Goal: Task Accomplishment & Management: Use online tool/utility

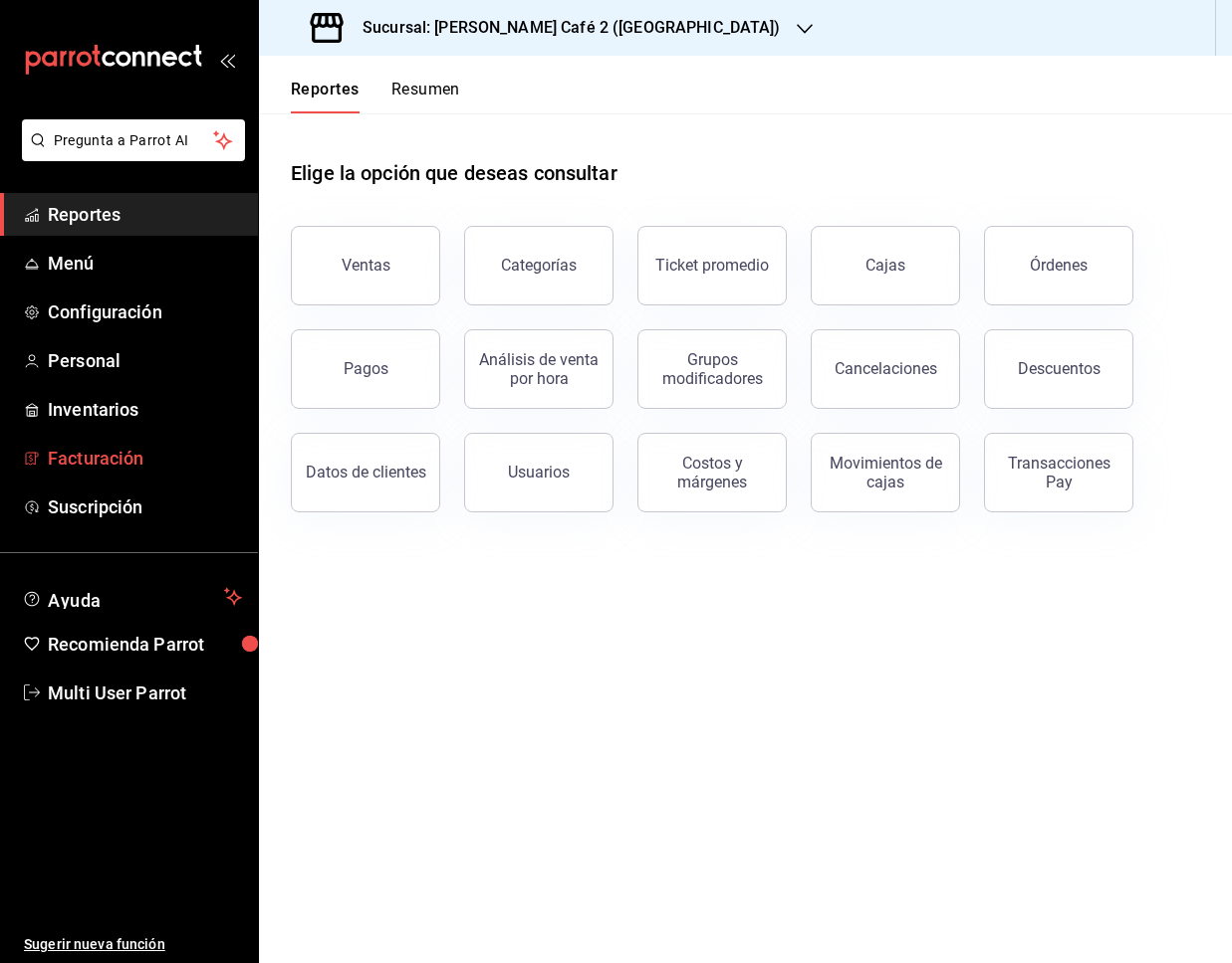
click at [106, 457] on span "Facturación" at bounding box center [145, 458] width 194 height 27
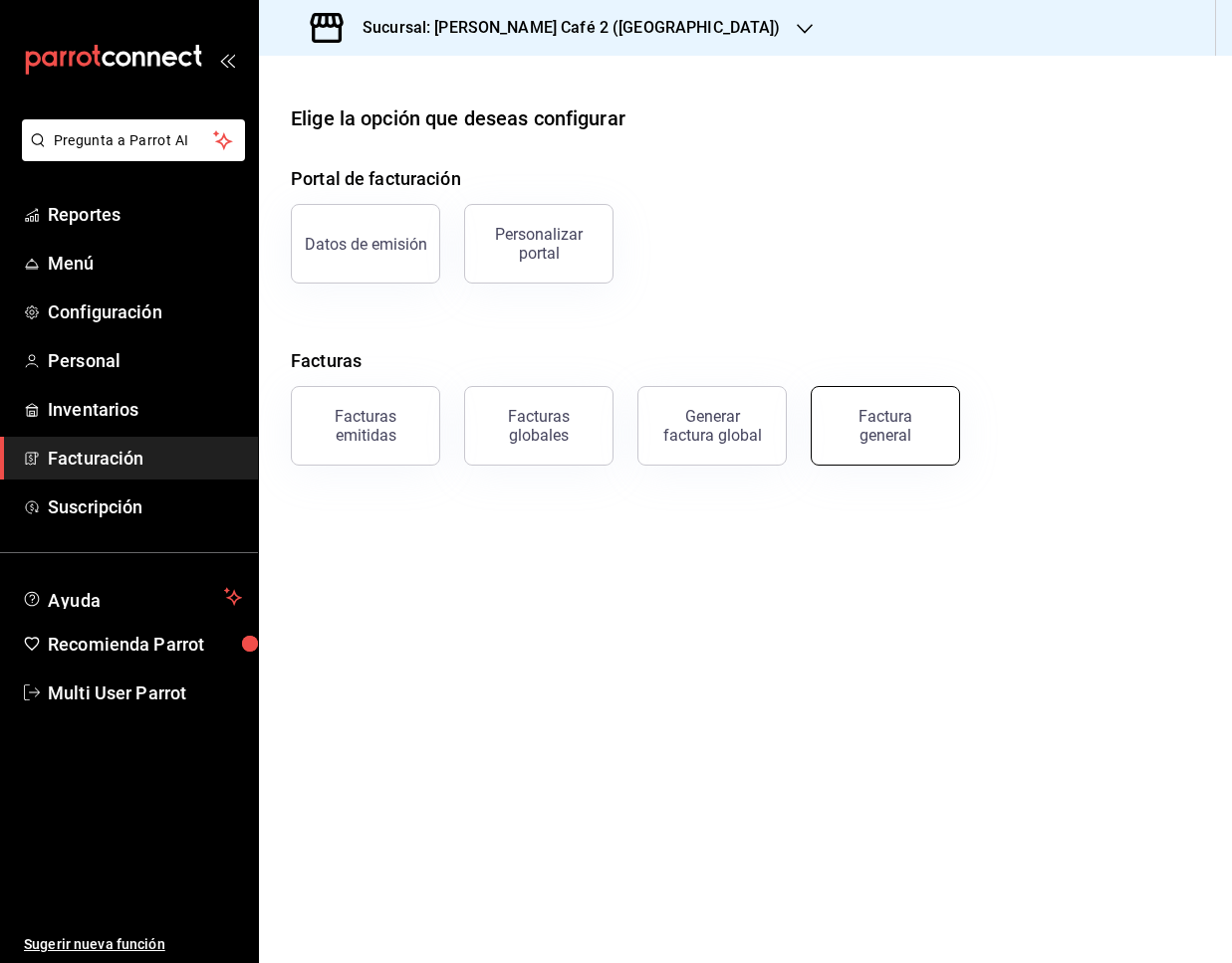
click at [882, 431] on div "Factura general" at bounding box center [886, 426] width 100 height 38
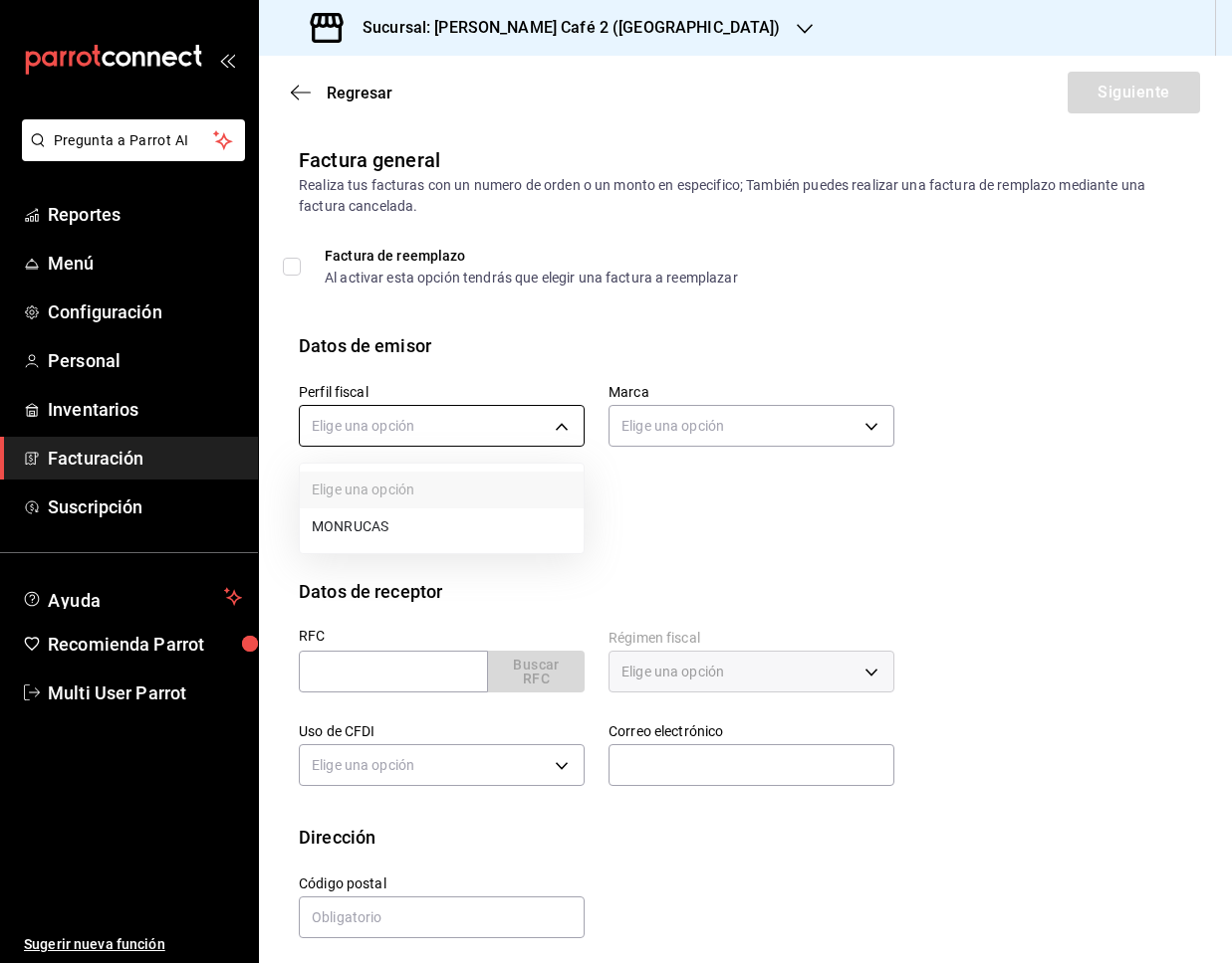
click at [485, 422] on body "Pregunta a Parrot AI Reportes Menú Configuración Personal Inventarios Facturaci…" at bounding box center [616, 481] width 1232 height 963
click at [475, 522] on li "MONRUCAS" at bounding box center [441, 527] width 284 height 37
type input "59163feb-dcfb-4775-8e0c-4e7adf7c7f42"
type input "0ad63c78-384e-4216-9fdc-849ce7c9cd69"
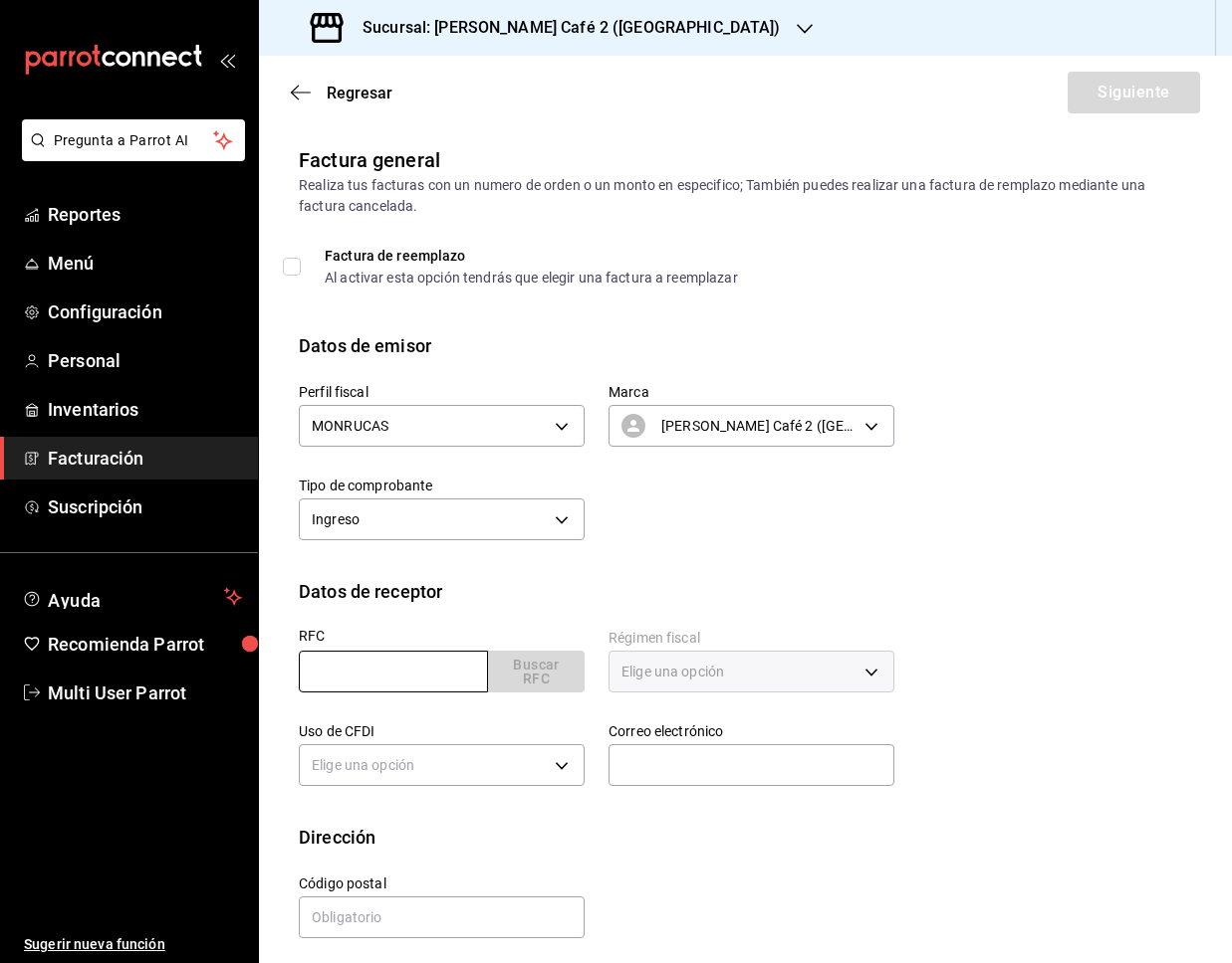
click at [364, 675] on input "text" at bounding box center [392, 672] width 189 height 42
paste input "GEC981004RE5"
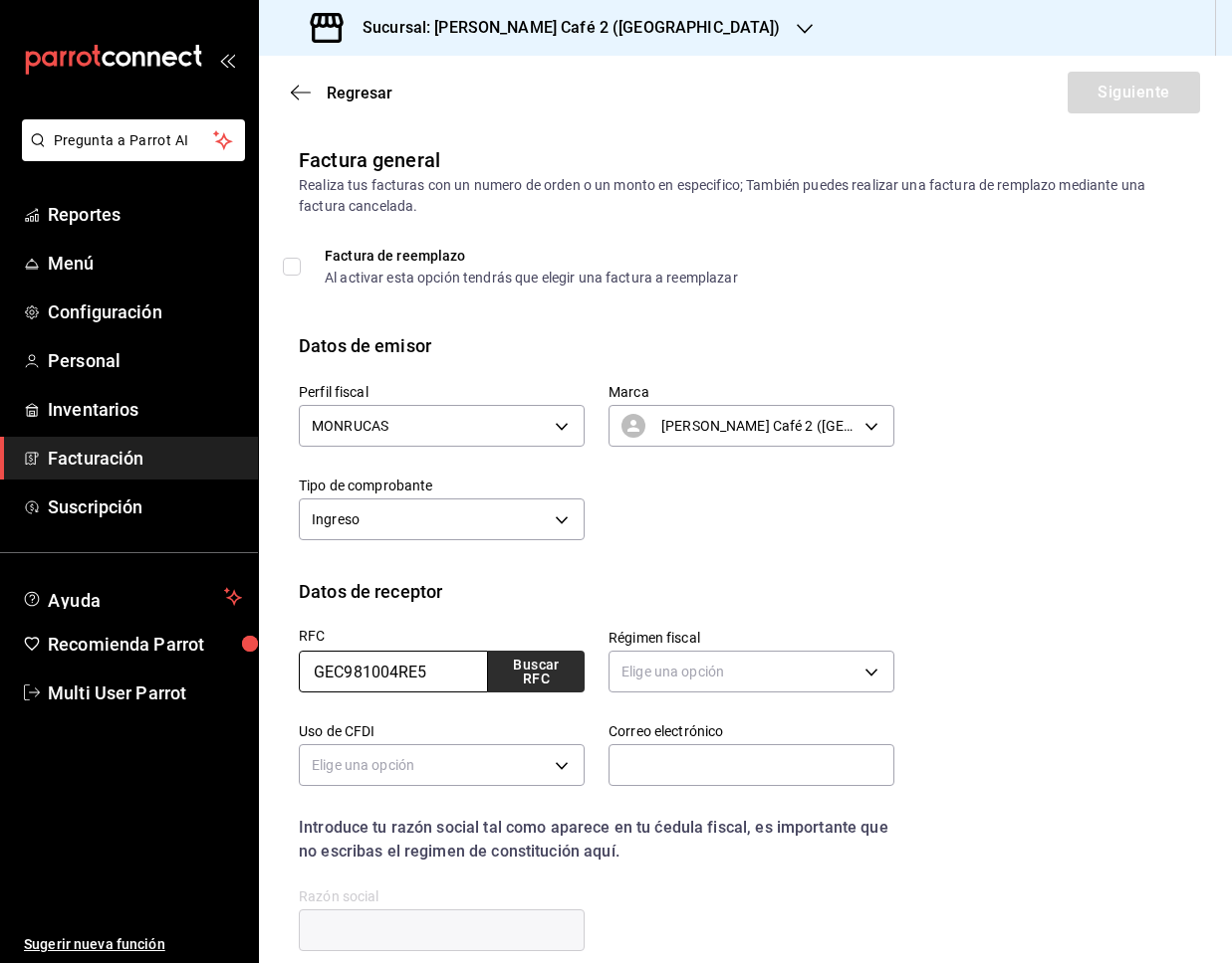
type input "GEC981004RE5"
click at [534, 673] on button "Buscar RFC" at bounding box center [536, 672] width 97 height 42
type input "603"
type input "G03"
type input "[EMAIL_ADDRESS][DOMAIN_NAME]"
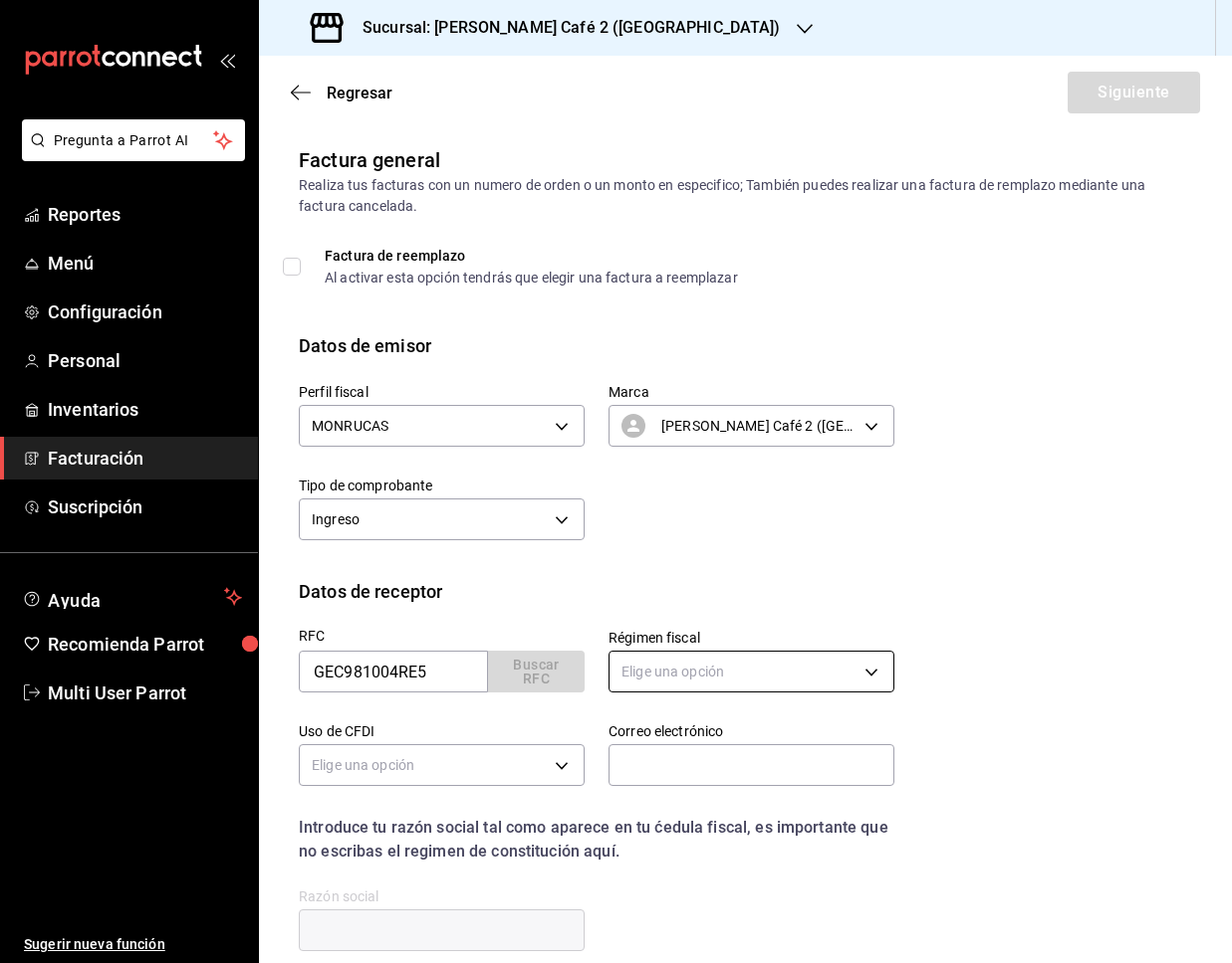
type input "31350"
type input "GOBIERNO DEL ESTADO DE [GEOGRAPHIC_DATA]"
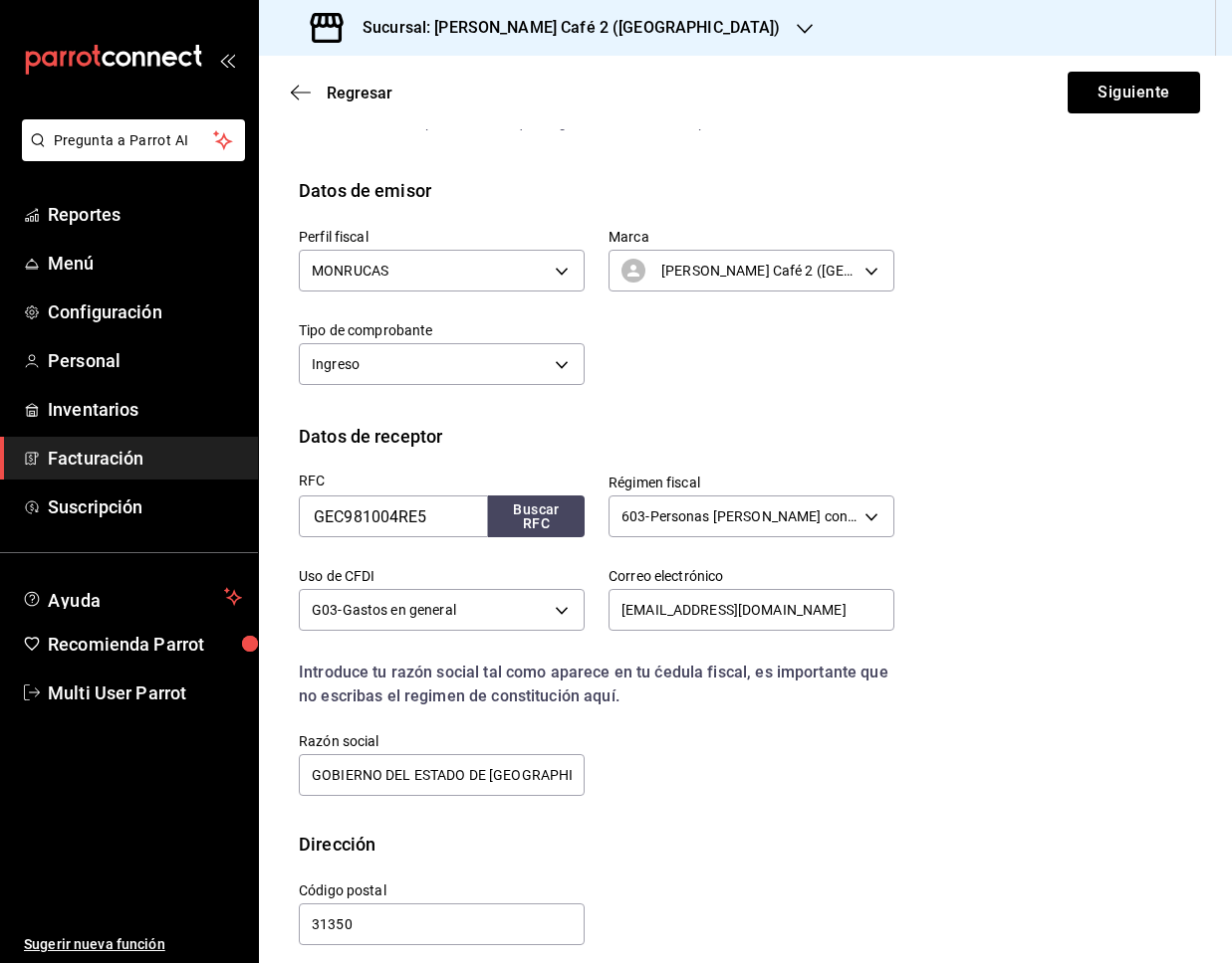
scroll to position [173, 0]
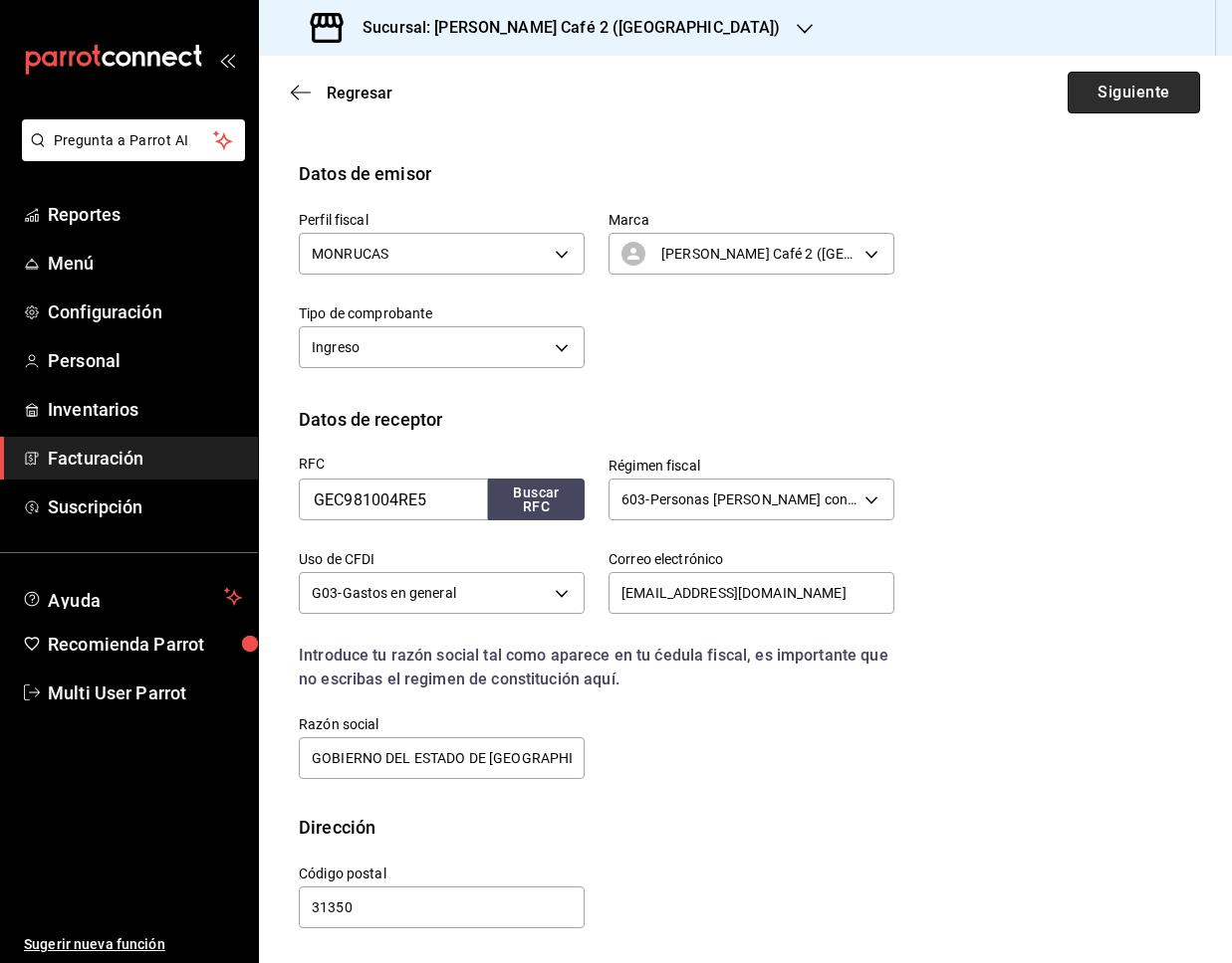
click at [1103, 94] on button "Siguiente" at bounding box center [1133, 93] width 133 height 42
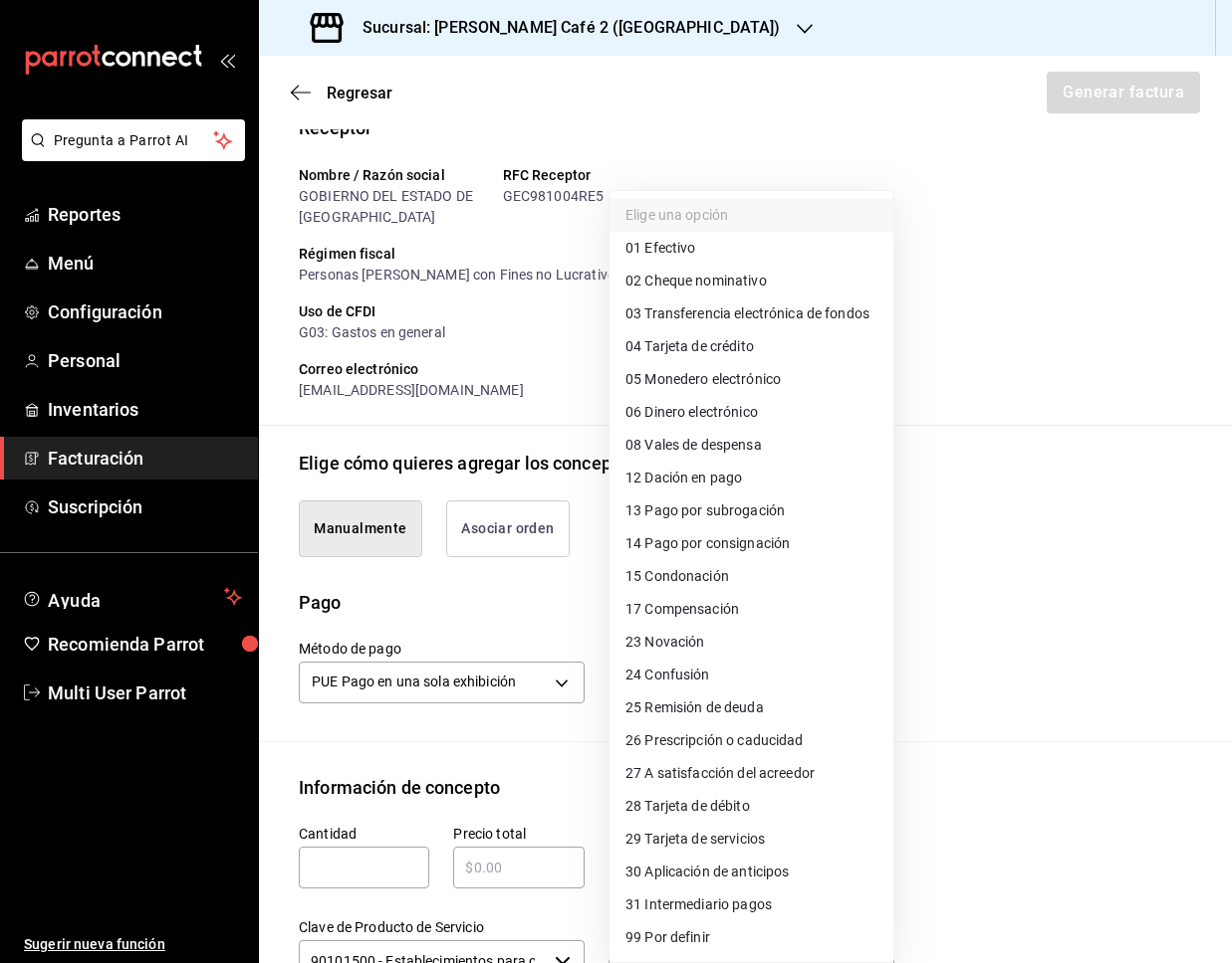
click at [672, 672] on body "Pregunta a Parrot AI Reportes Menú Configuración Personal Inventarios Facturaci…" at bounding box center [616, 481] width 1232 height 963
click at [741, 258] on li "01 Efectivo" at bounding box center [751, 247] width 284 height 33
type input "01"
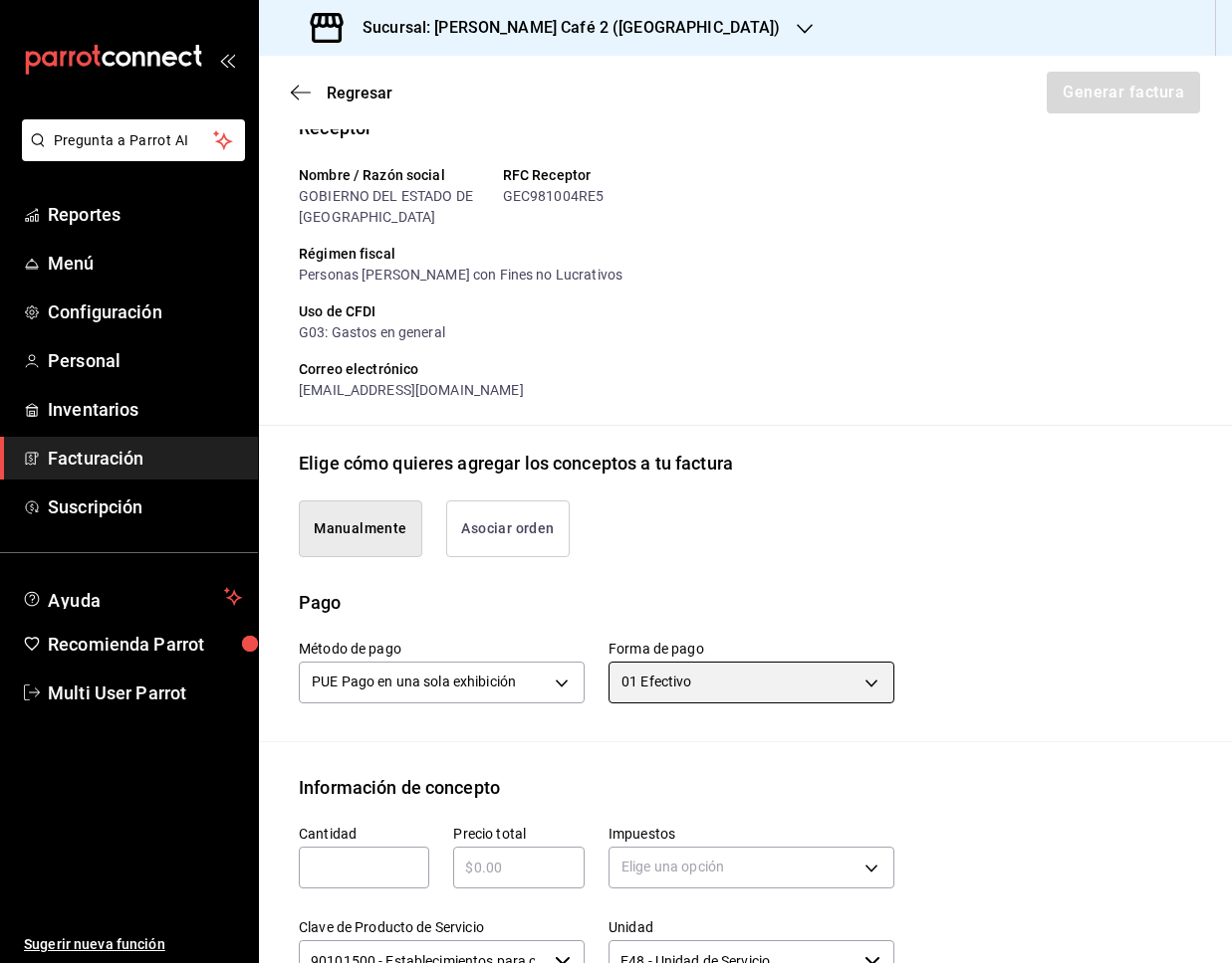
scroll to position [174, 0]
click at [355, 866] on input "text" at bounding box center [363, 867] width 131 height 24
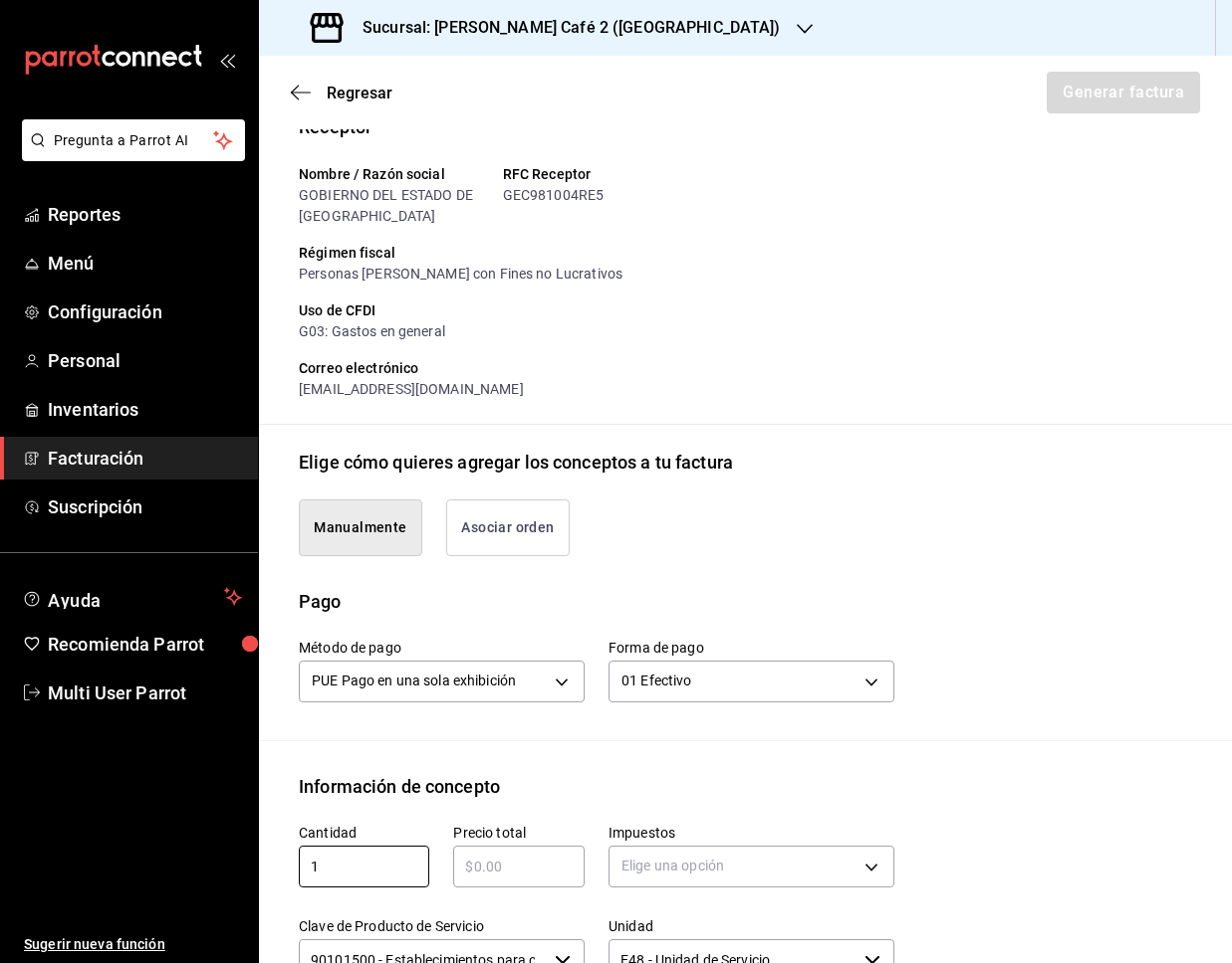
type input "1"
click at [479, 869] on input "text" at bounding box center [518, 867] width 131 height 24
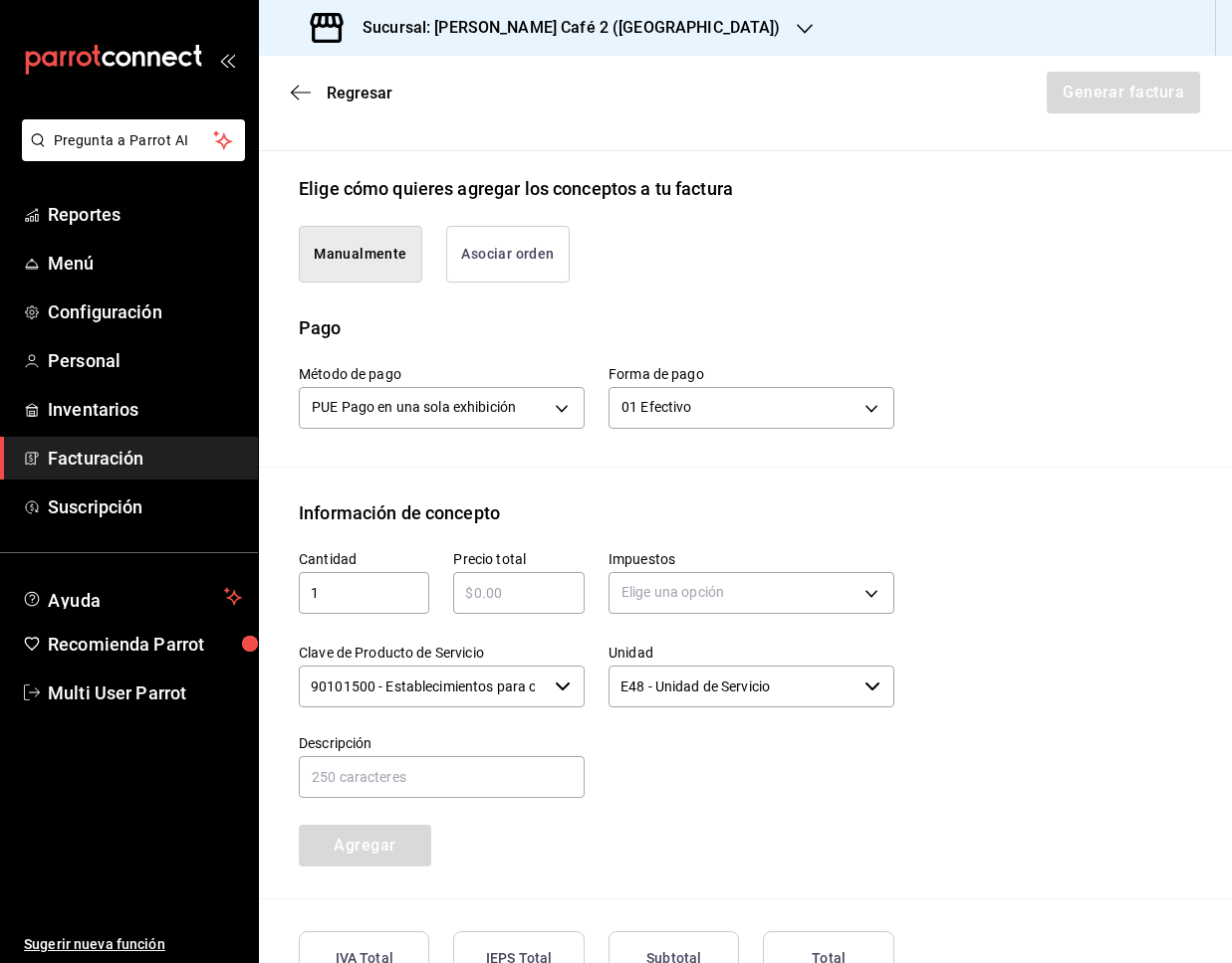
scroll to position [603, 0]
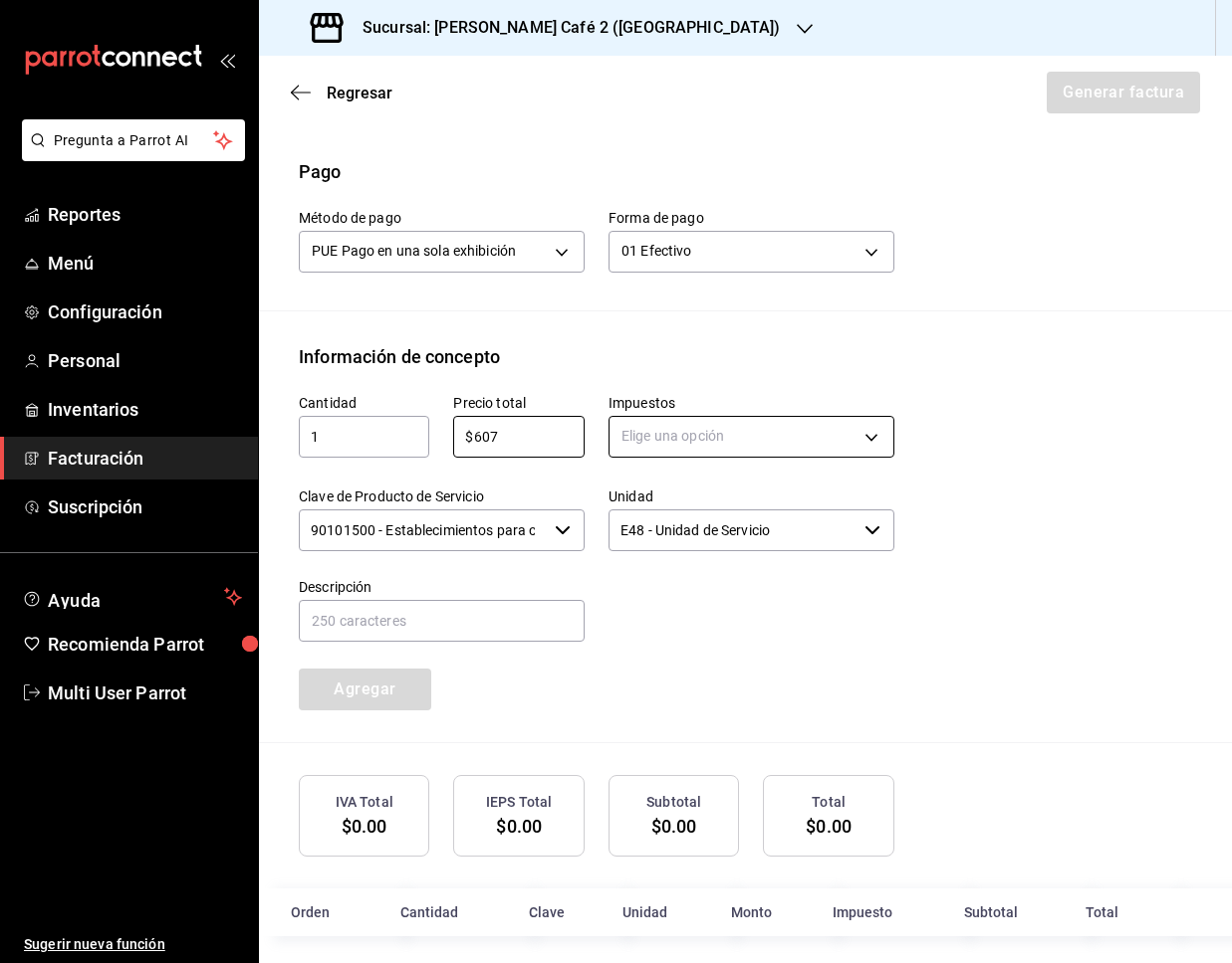
type input "$607"
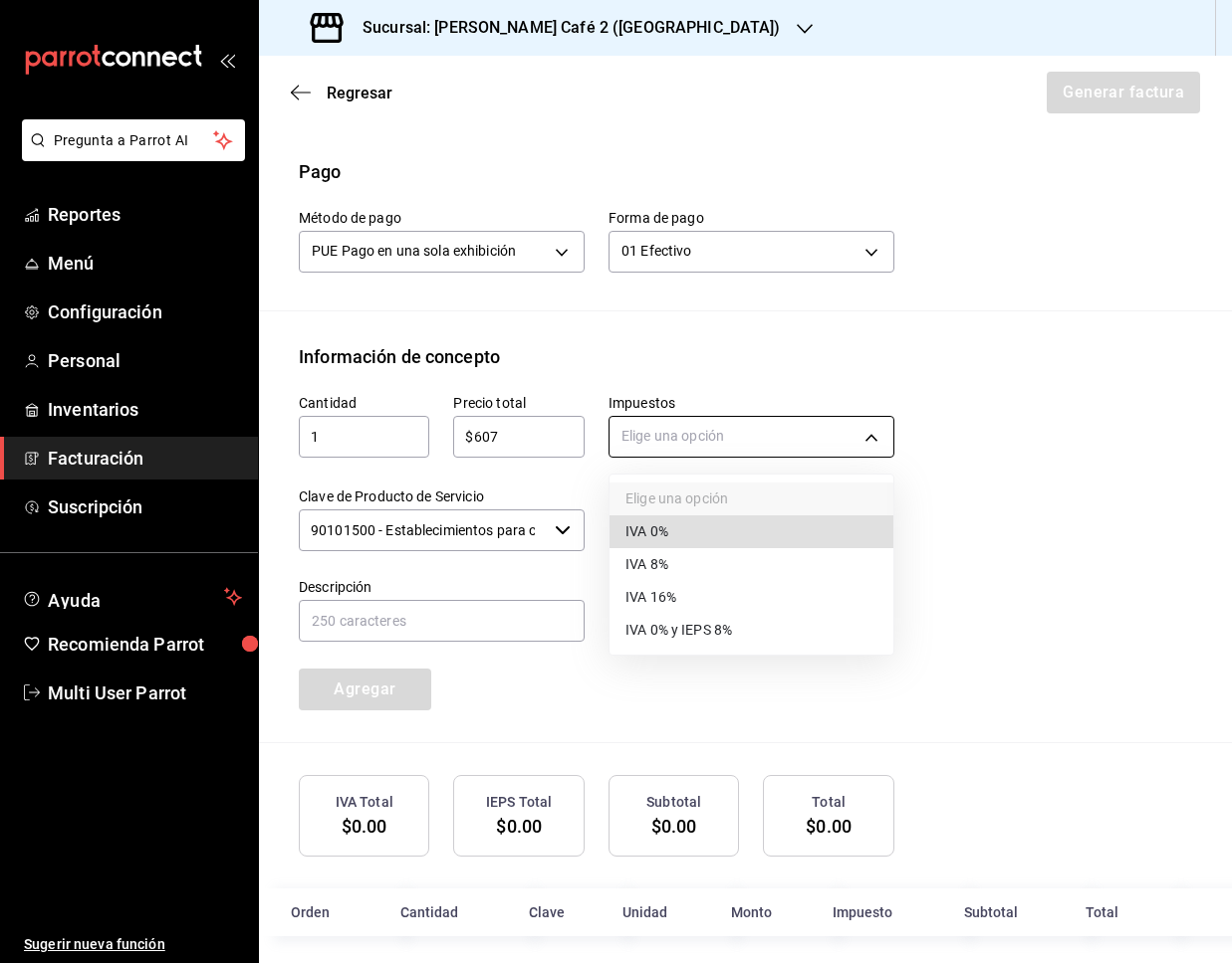
click at [681, 429] on body "Pregunta a Parrot AI Reportes Menú Configuración Personal Inventarios Facturaci…" at bounding box center [616, 481] width 1232 height 963
click at [711, 552] on li "IVA 8%" at bounding box center [751, 564] width 284 height 33
type input "IVA_8"
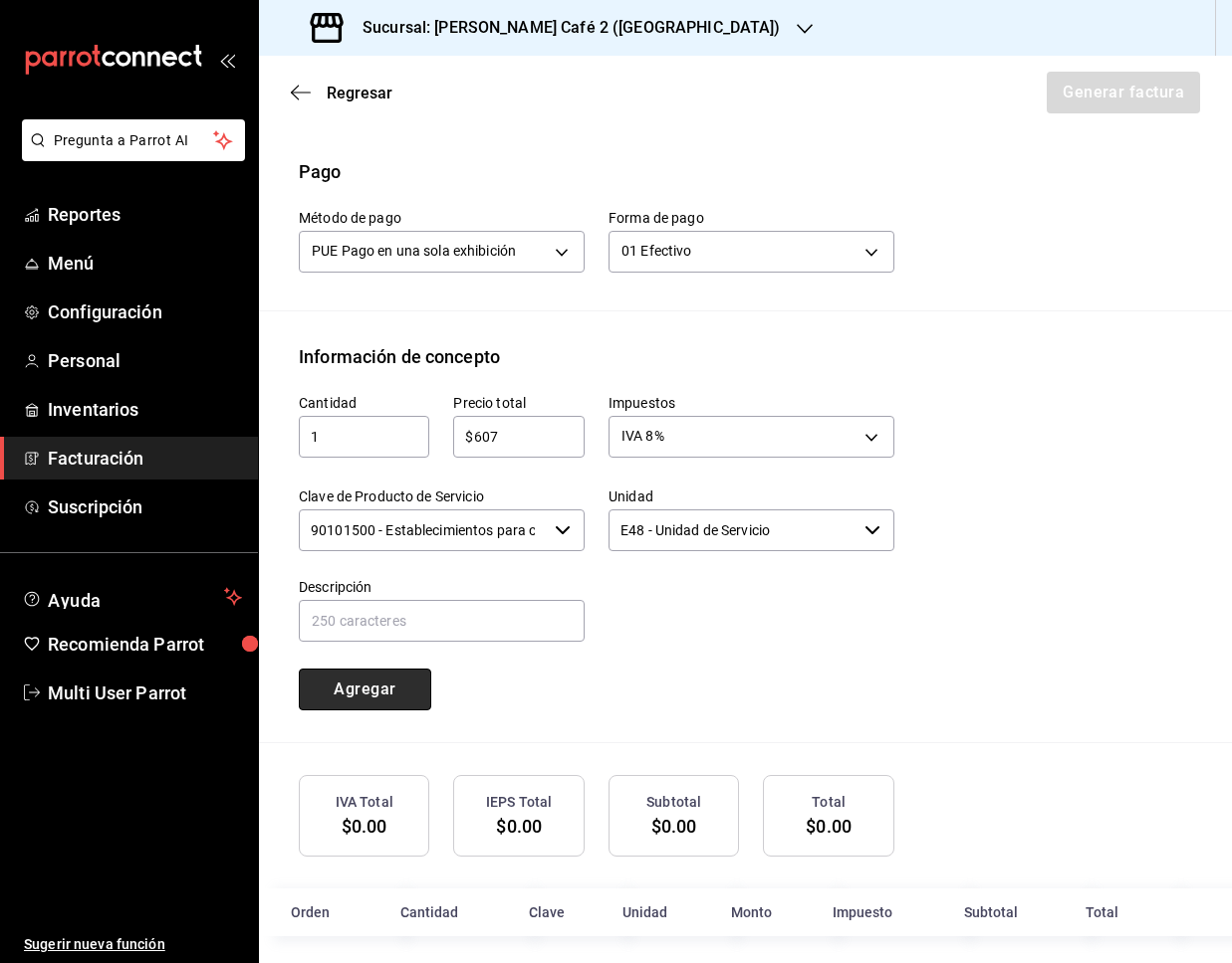
click at [403, 701] on button "Agregar" at bounding box center [364, 690] width 133 height 42
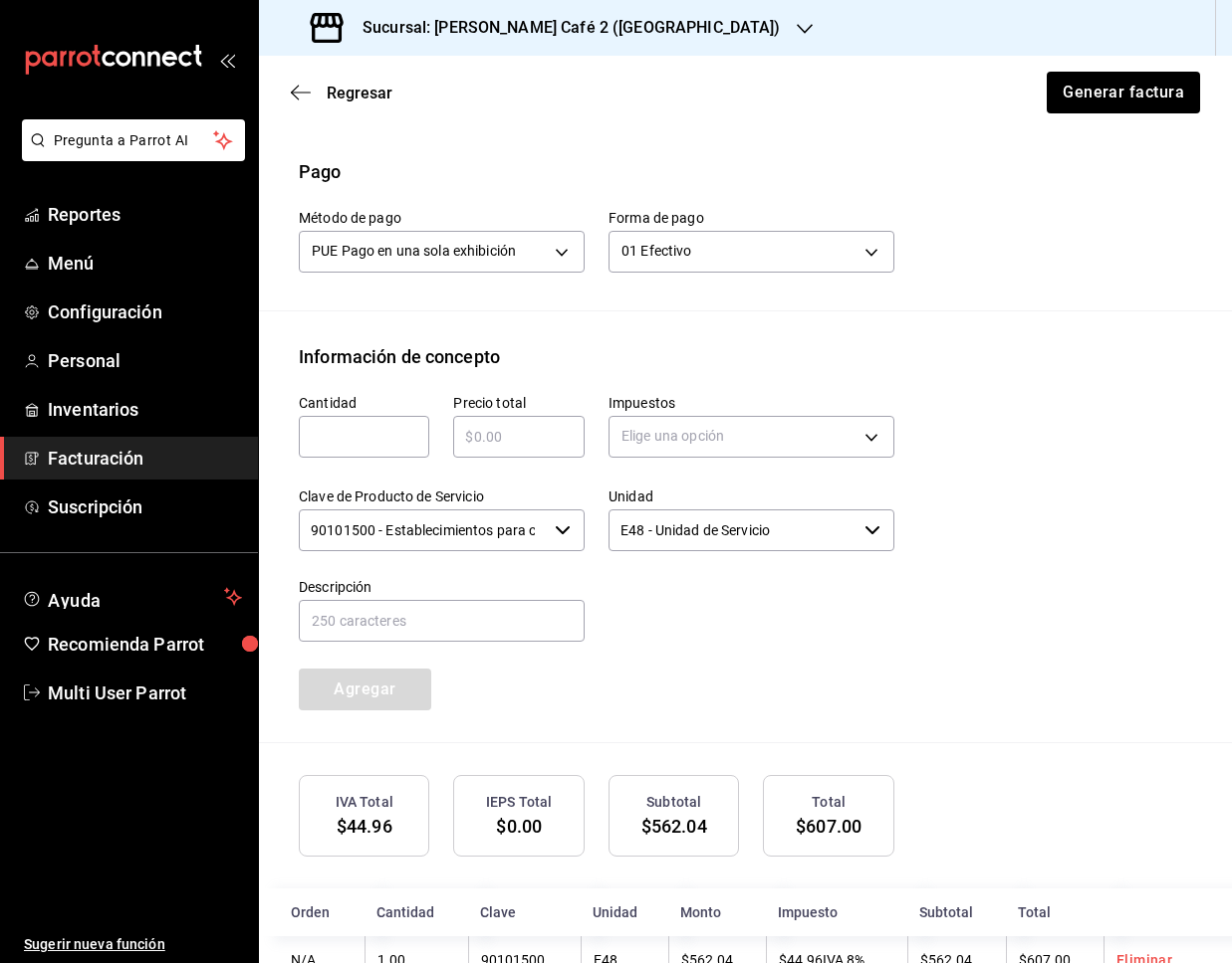
scroll to position [665, 0]
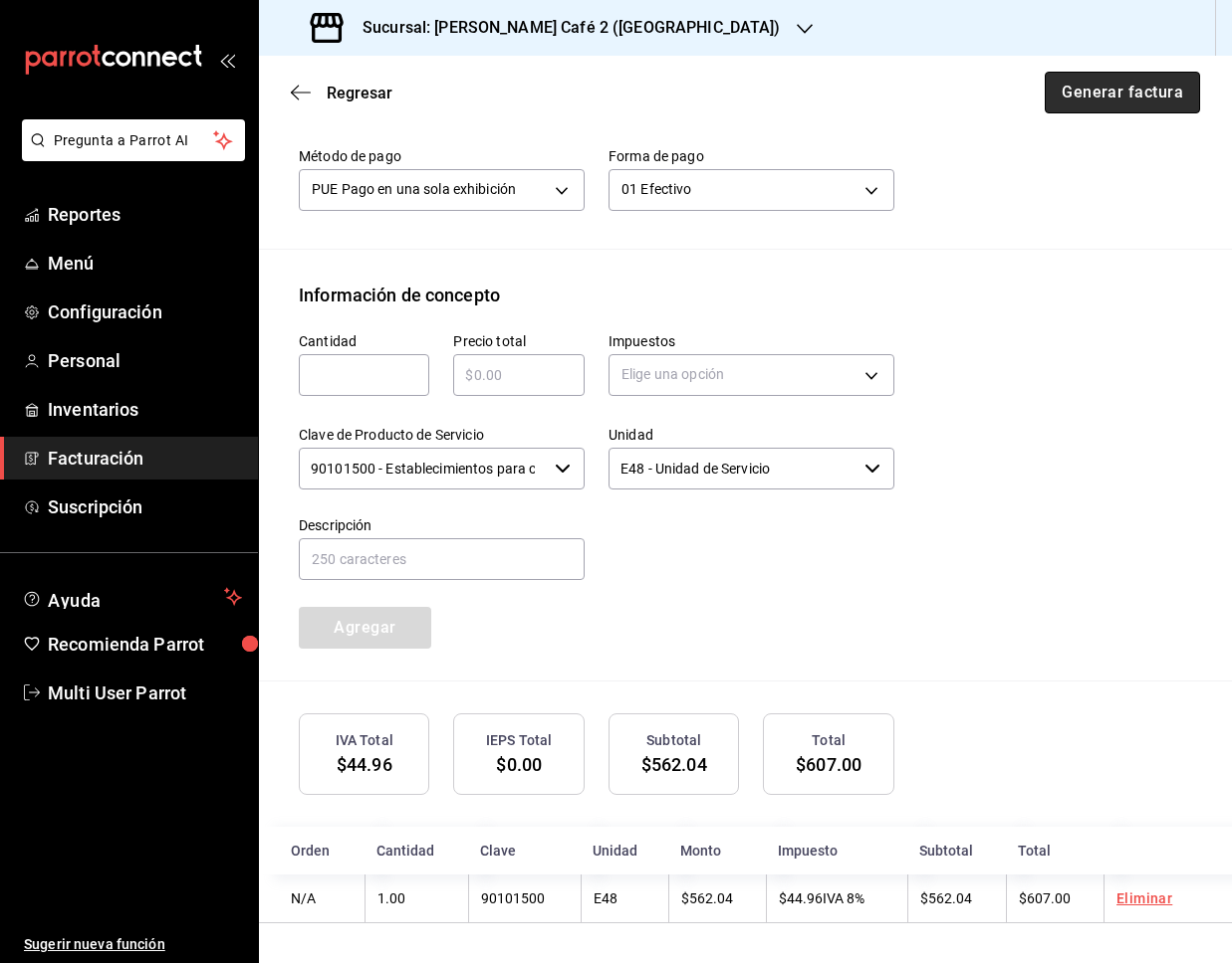
click at [1102, 94] on button "Generar factura" at bounding box center [1122, 93] width 156 height 42
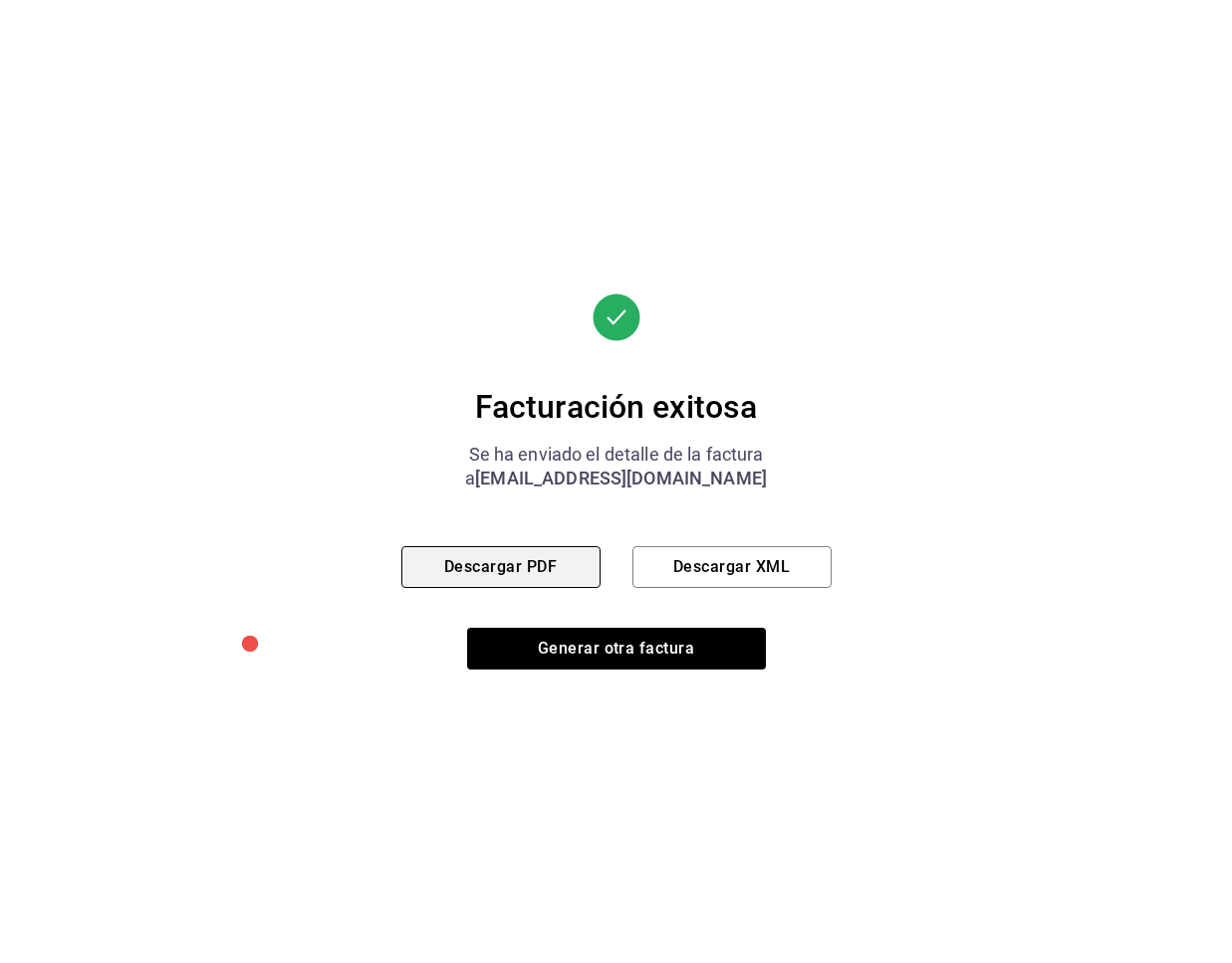
click at [552, 564] on button "Descargar PDF" at bounding box center [500, 567] width 199 height 42
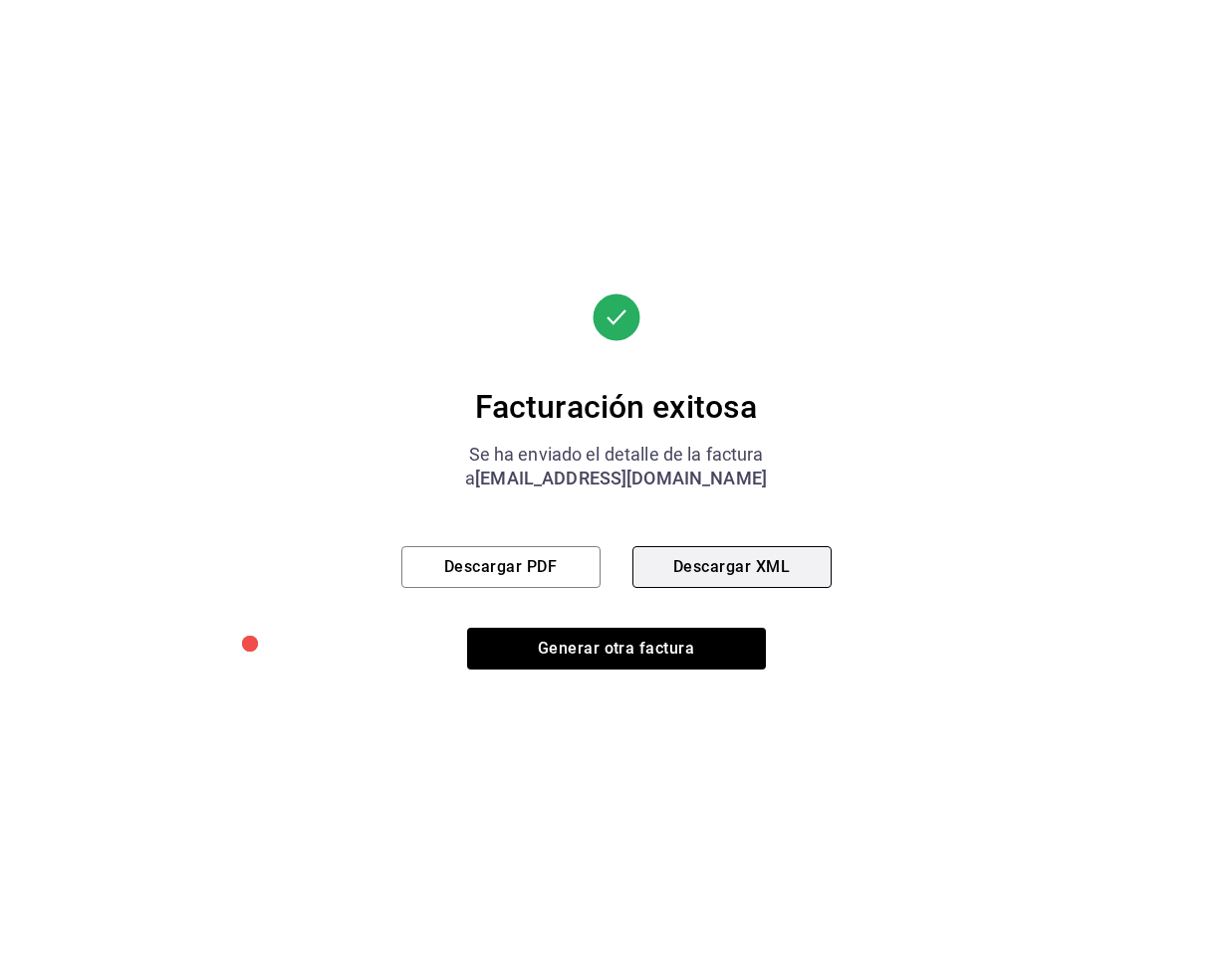
click at [724, 567] on button "Descargar XML" at bounding box center [731, 567] width 199 height 42
